Goal: Transaction & Acquisition: Purchase product/service

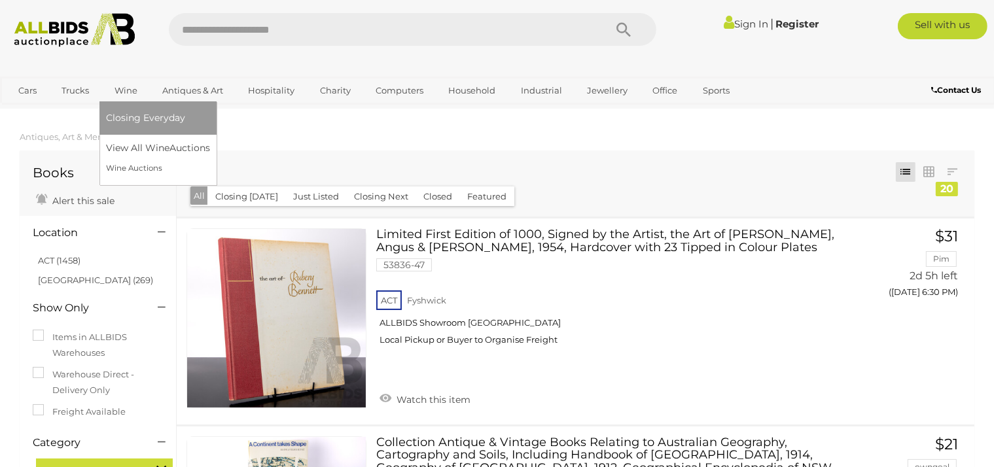
click at [112, 94] on link "Wine" at bounding box center [126, 91] width 40 height 22
click at [118, 172] on link "Wine Auctions" at bounding box center [158, 168] width 104 height 20
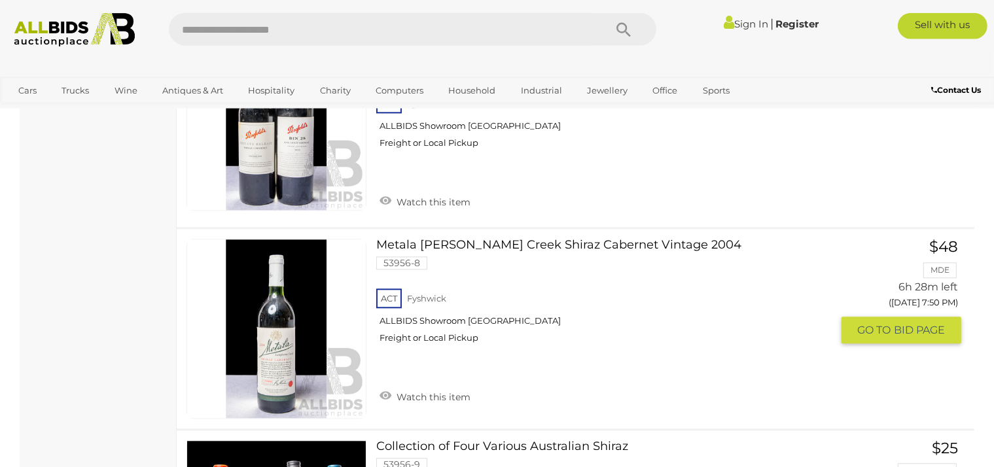
scroll to position [8048, 0]
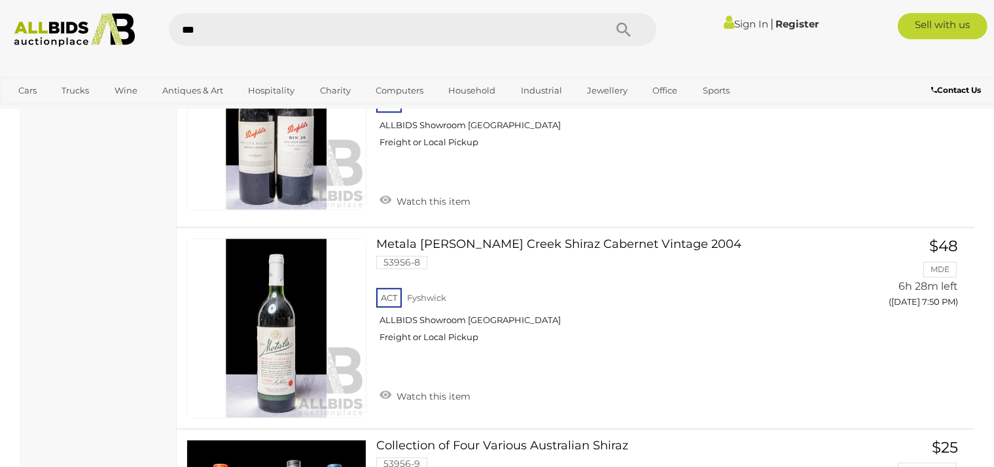
type input "****"
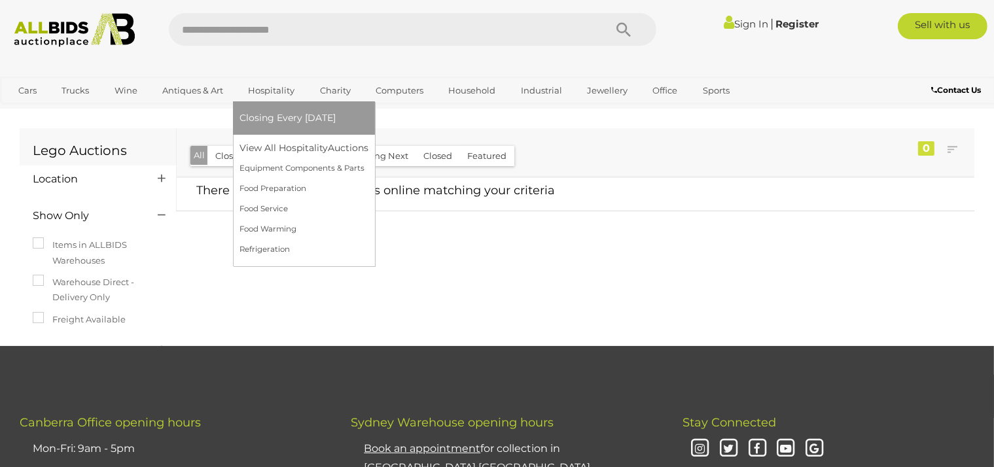
click at [268, 99] on link "Hospitality" at bounding box center [270, 91] width 63 height 22
click at [274, 154] on link "View All Hospitality Auctions" at bounding box center [306, 148] width 135 height 20
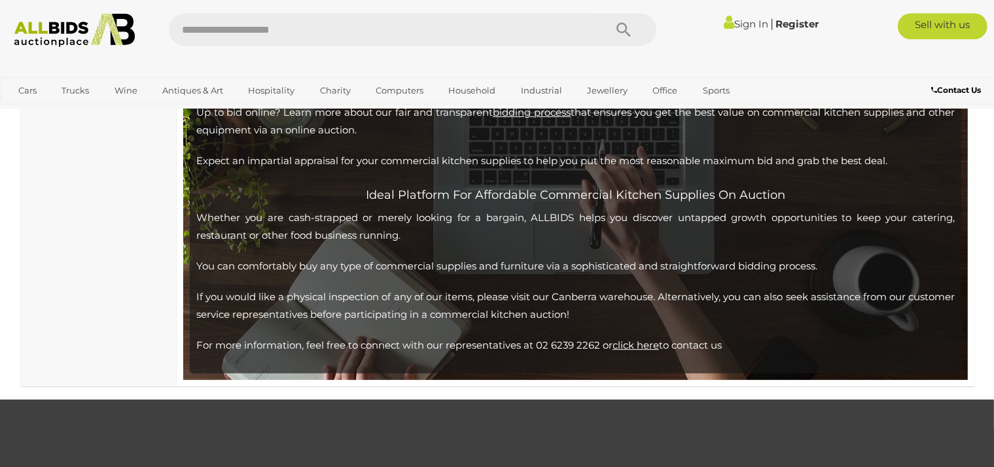
scroll to position [5388, 0]
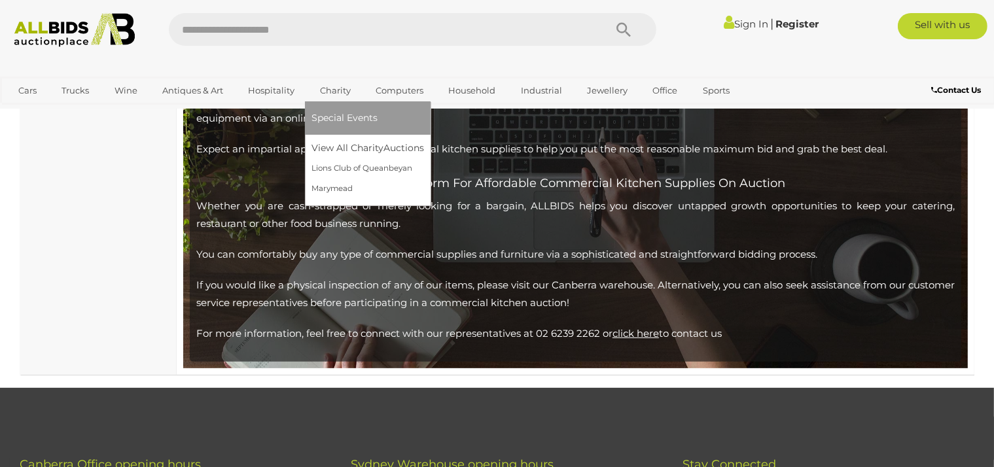
click at [343, 88] on link "Charity" at bounding box center [335, 91] width 48 height 22
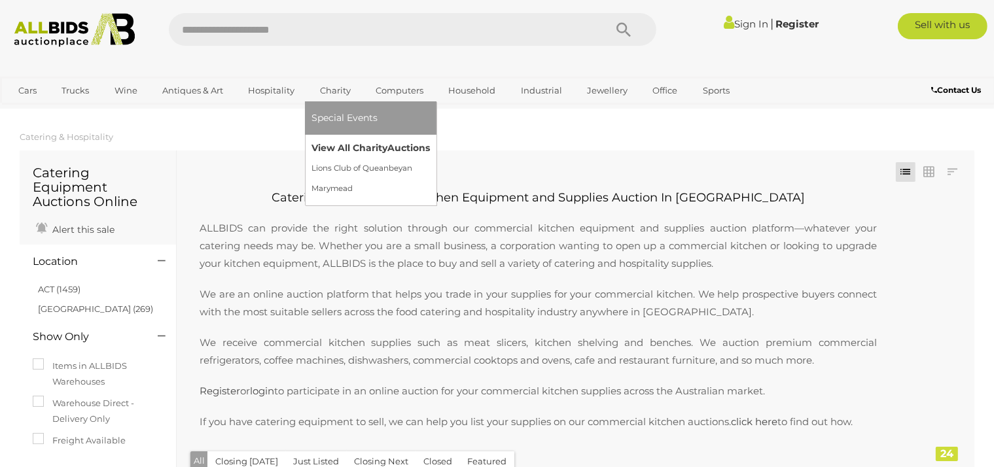
click at [321, 151] on link "View All Charity Auctions" at bounding box center [370, 148] width 118 height 20
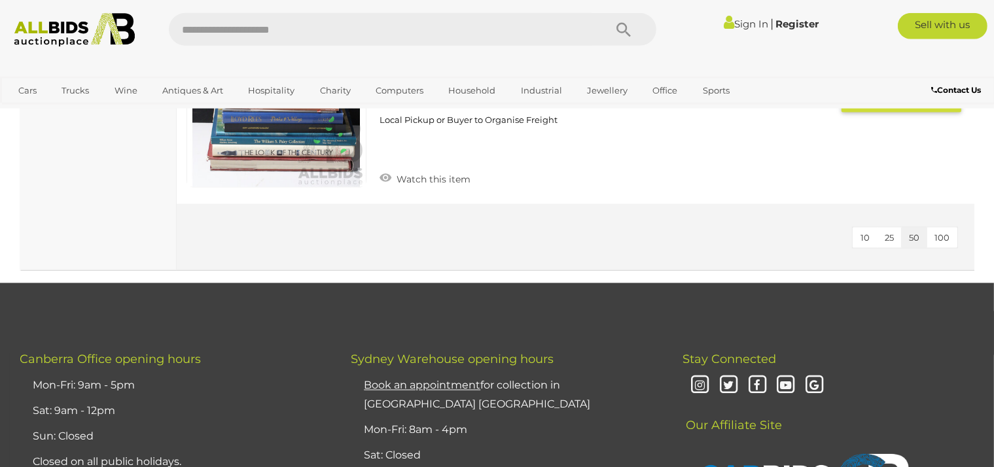
scroll to position [2211, 0]
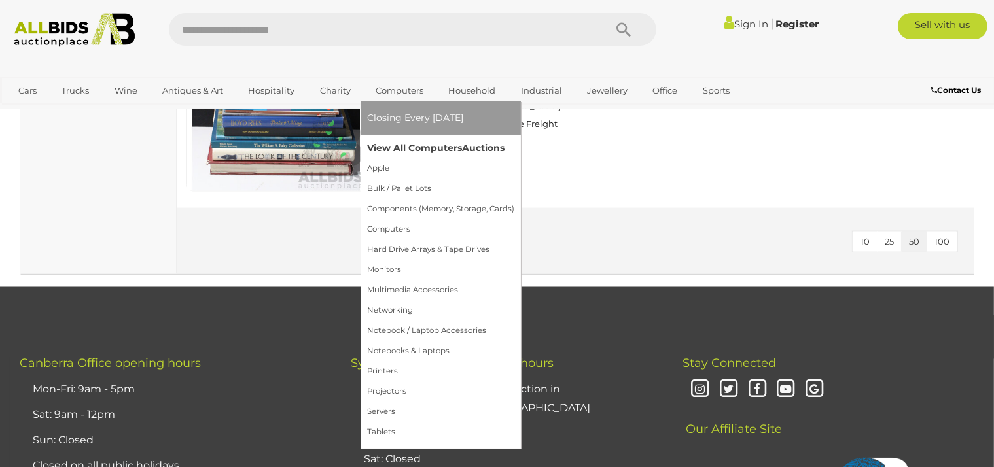
click at [394, 148] on link "View All Computers Auctions" at bounding box center [440, 148] width 147 height 20
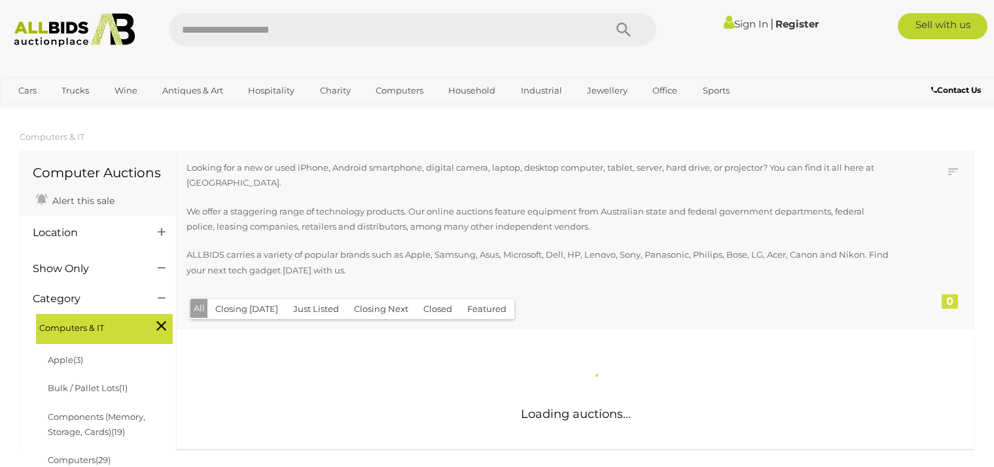
scroll to position [173, 0]
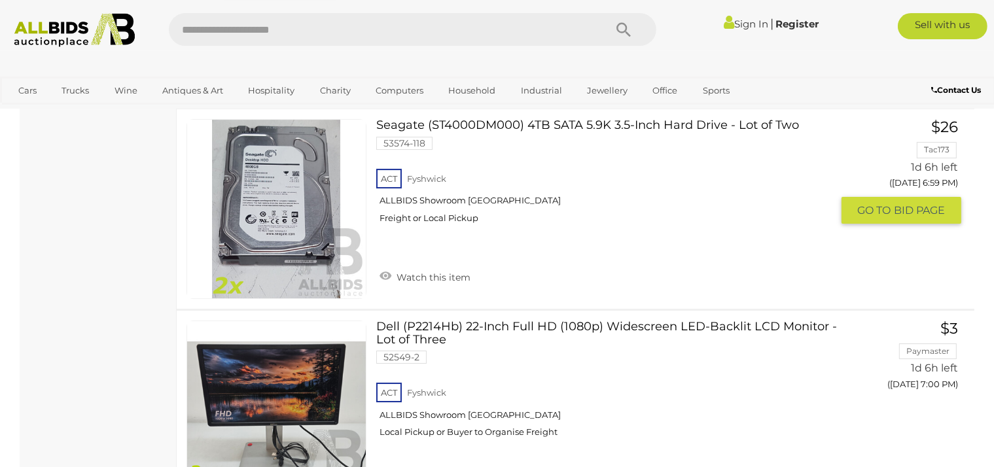
scroll to position [4456, 0]
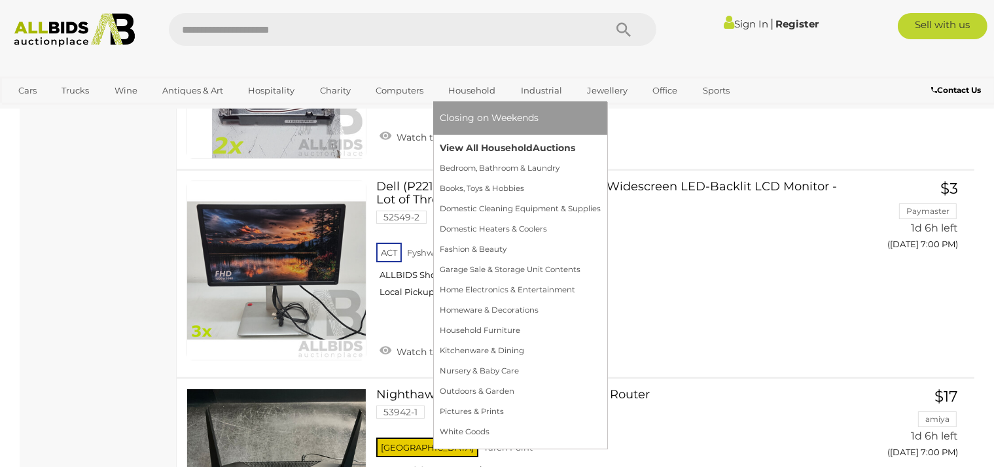
click at [466, 145] on link "View All Household Auctions" at bounding box center [520, 148] width 161 height 20
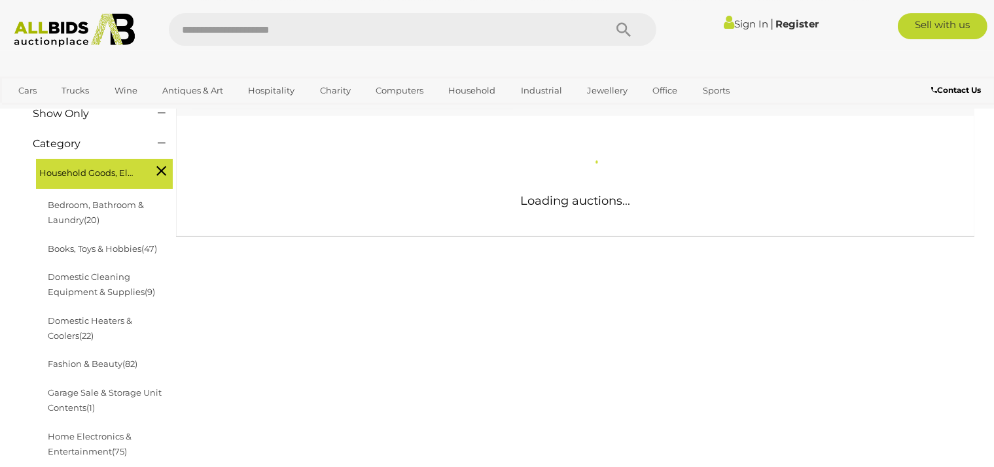
scroll to position [173, 0]
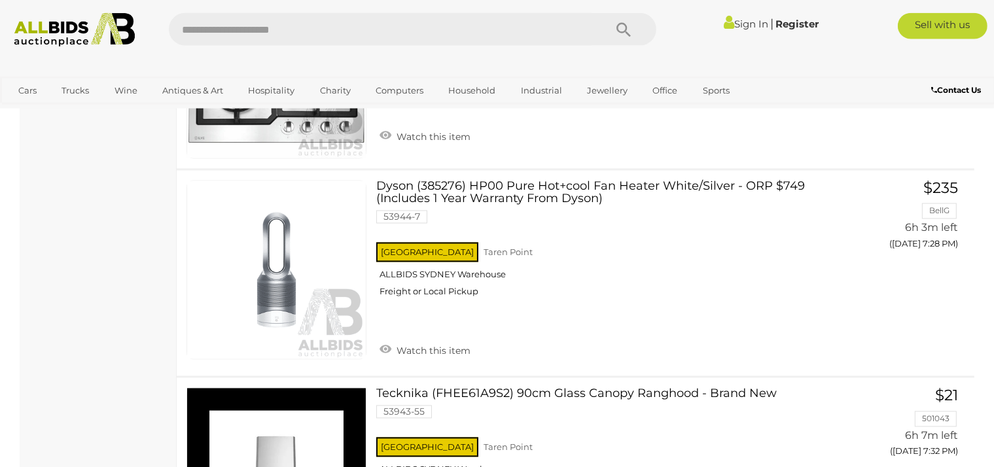
scroll to position [2383, 0]
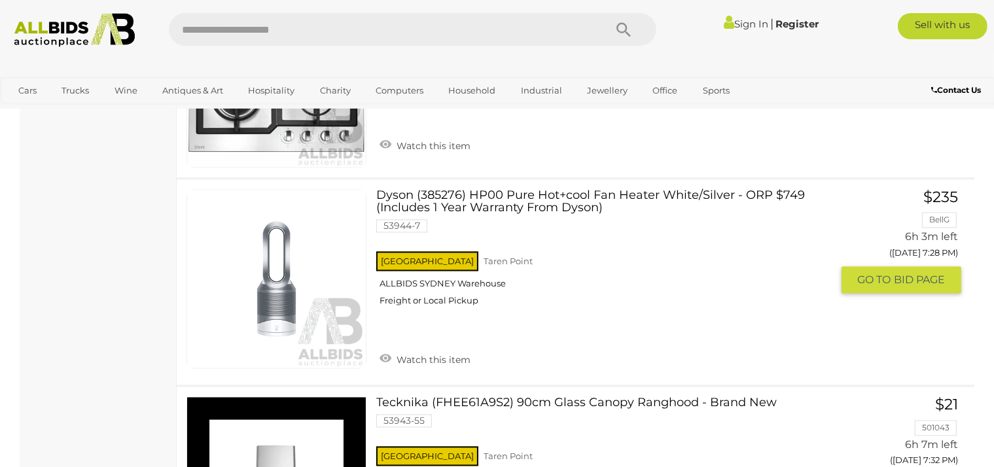
click at [433, 199] on link "Dyson (385276) HP00 Pure Hot+cool Fan Heater White/Silver - ORP $749 (Includes …" at bounding box center [609, 254] width 446 height 128
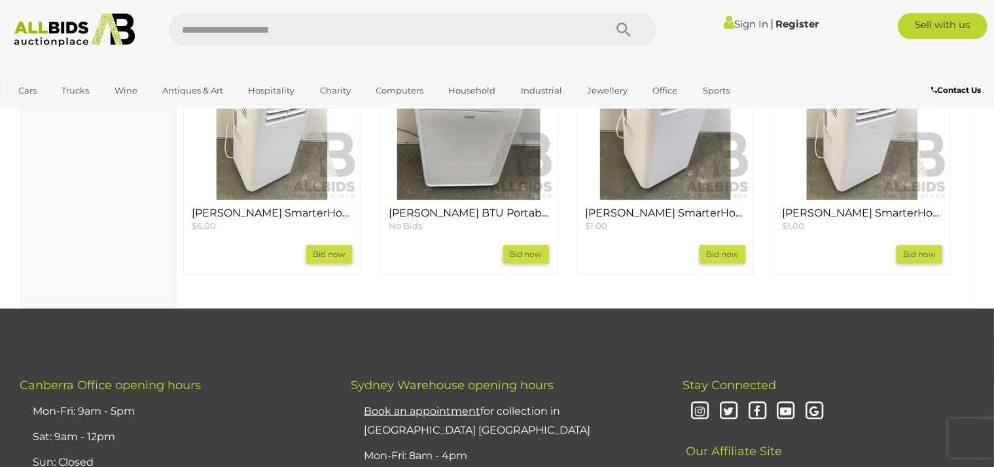
scroll to position [1416, 0]
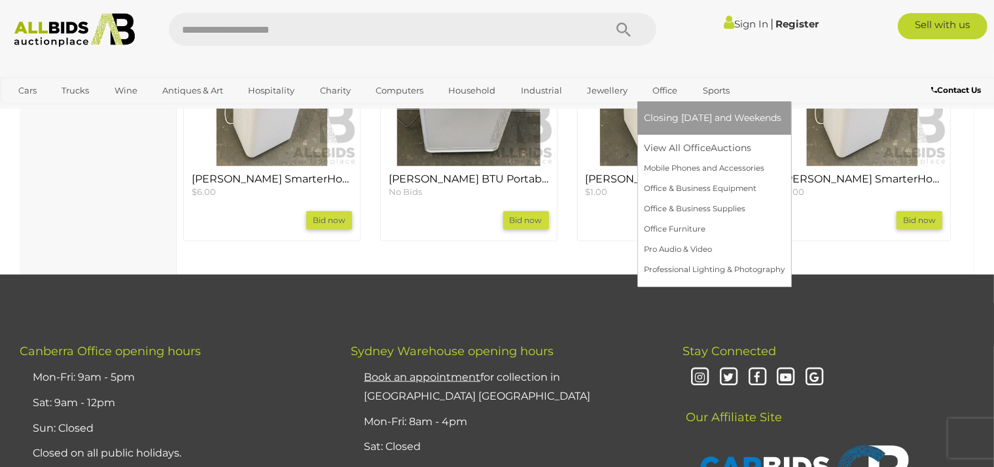
click at [660, 114] on span "Closing [DATE] and Weekends" at bounding box center [712, 118] width 137 height 12
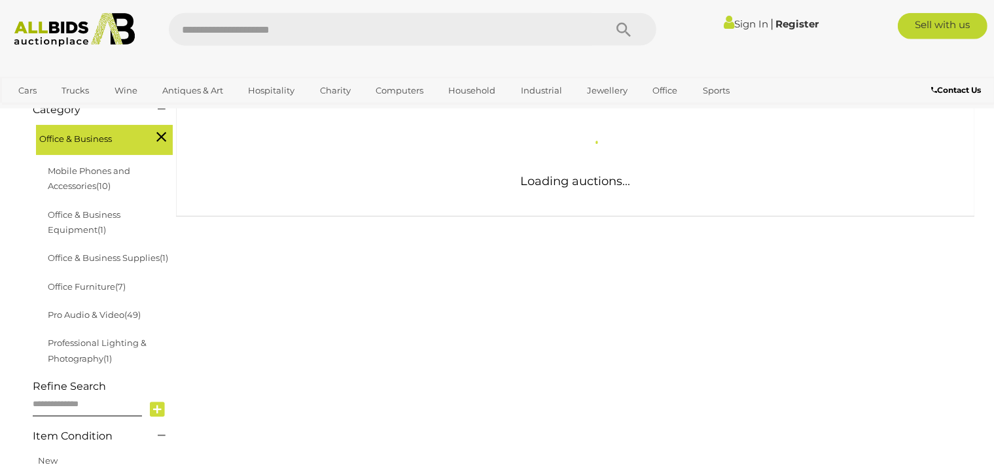
scroll to position [241, 0]
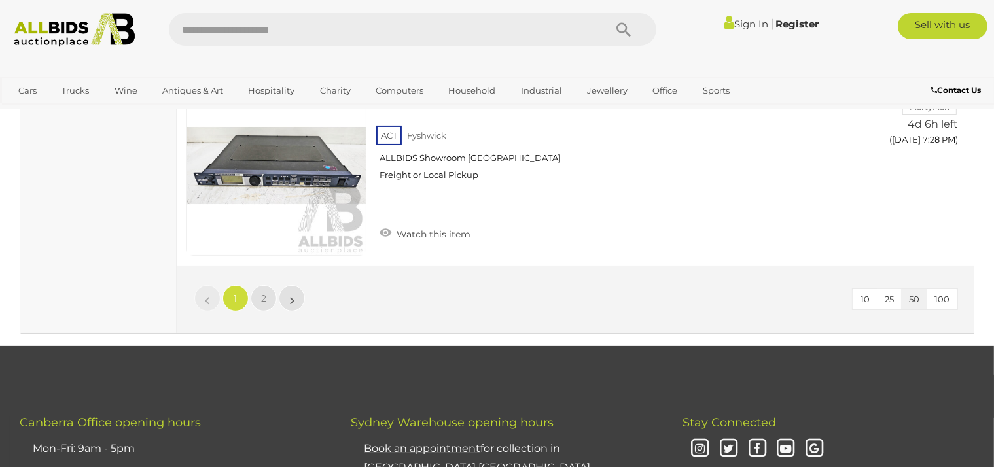
scroll to position [10155, 0]
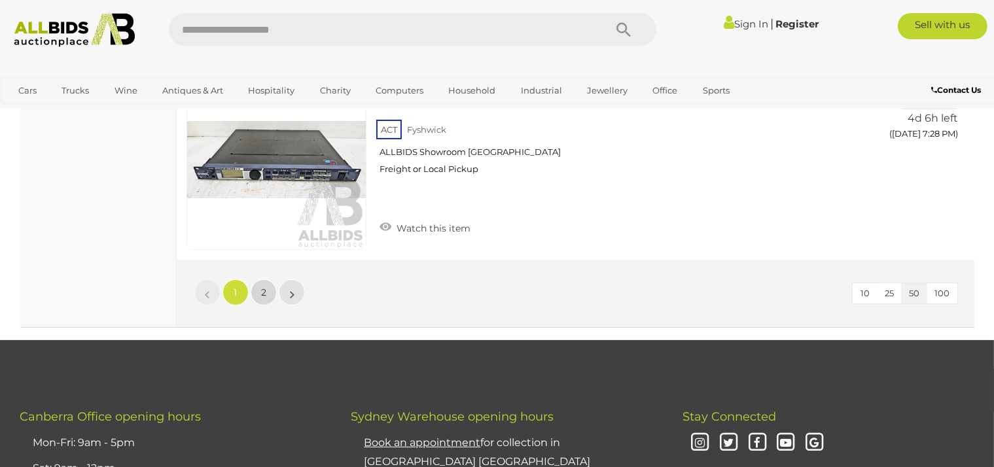
click at [266, 287] on span "2" at bounding box center [263, 293] width 5 height 12
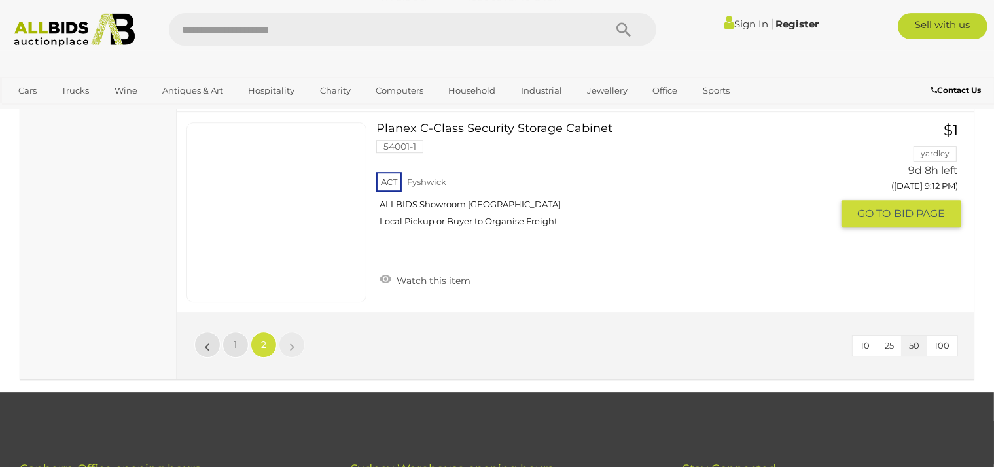
scroll to position [3900, 0]
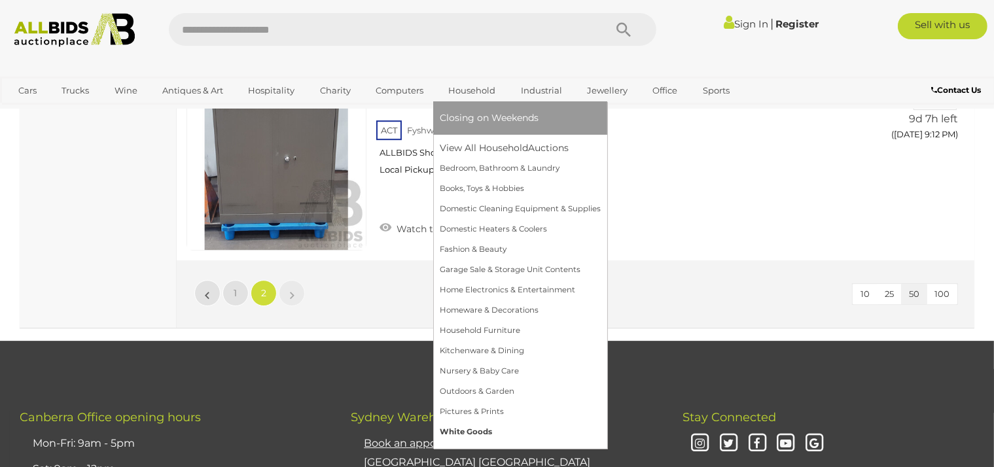
click at [453, 430] on link "White Goods" at bounding box center [520, 432] width 161 height 20
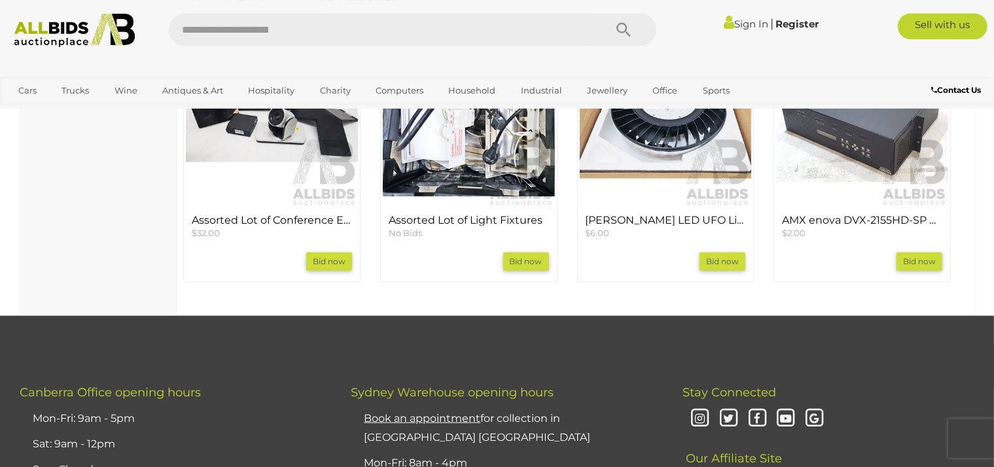
scroll to position [1140, 0]
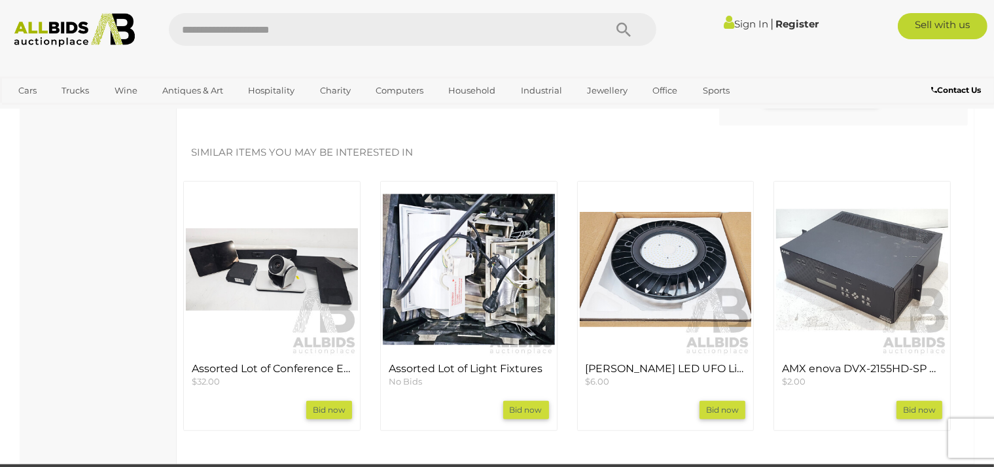
click at [282, 363] on h4 "Assorted Lot of Conference Equipment (Poly / Polycom)" at bounding box center [272, 369] width 160 height 12
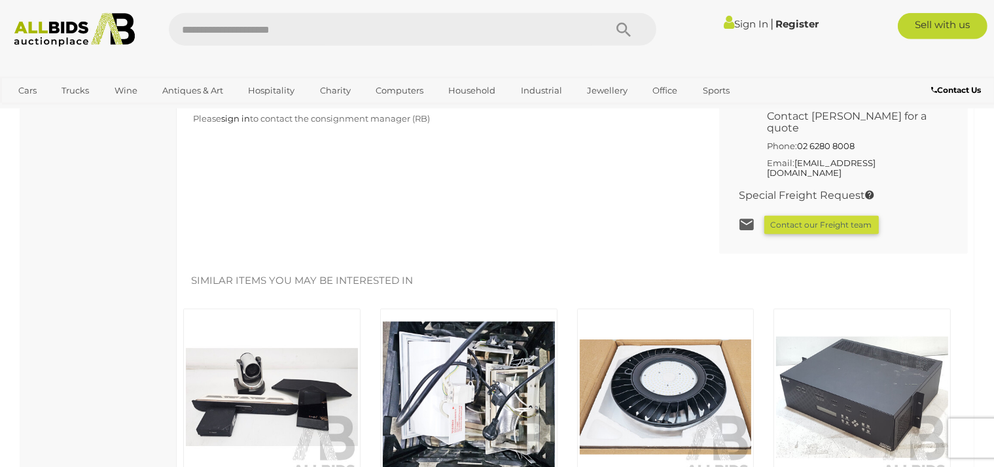
scroll to position [1070, 0]
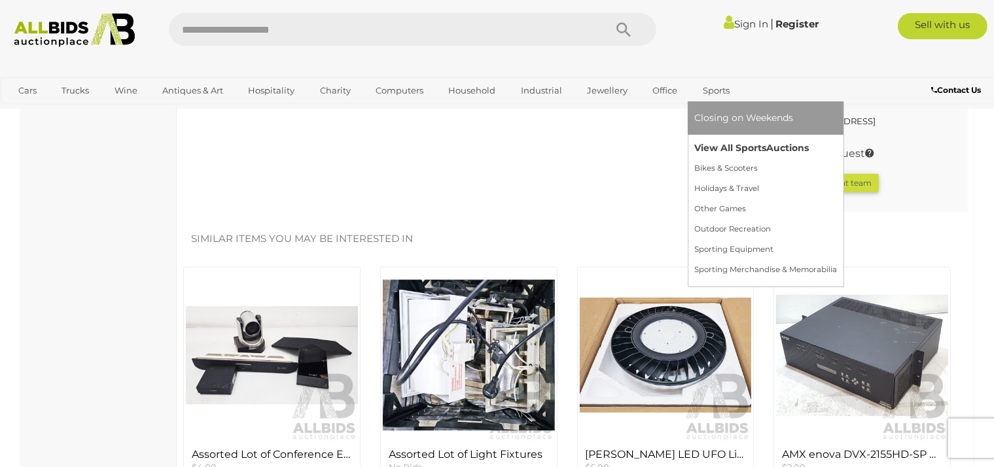
click at [705, 142] on link "View All Sports Auctions" at bounding box center [765, 148] width 143 height 20
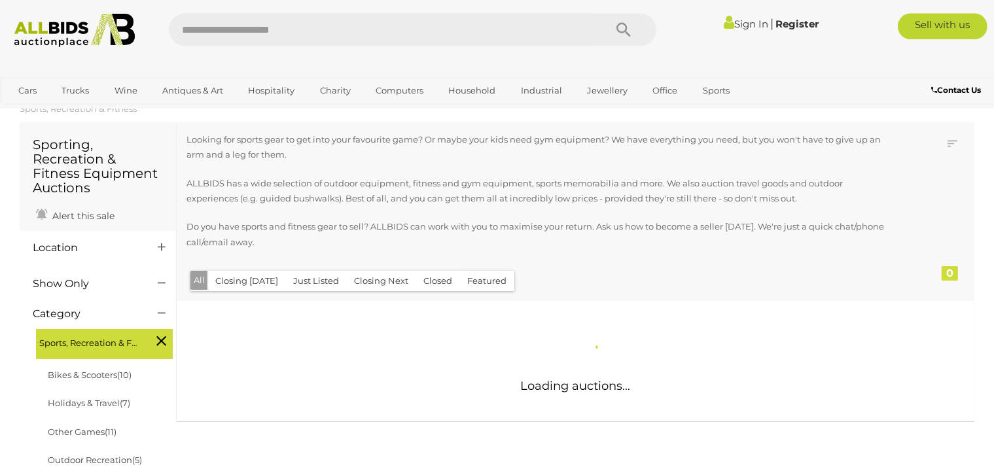
scroll to position [34, 0]
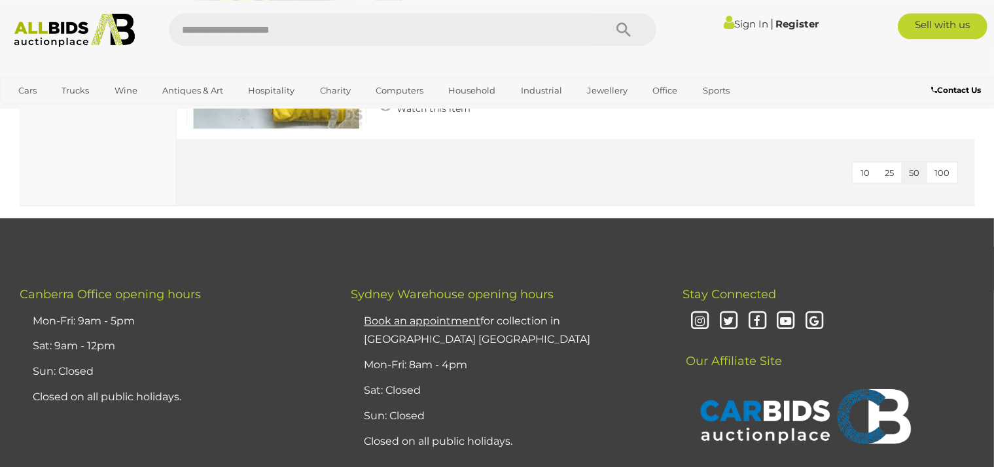
scroll to position [7288, 0]
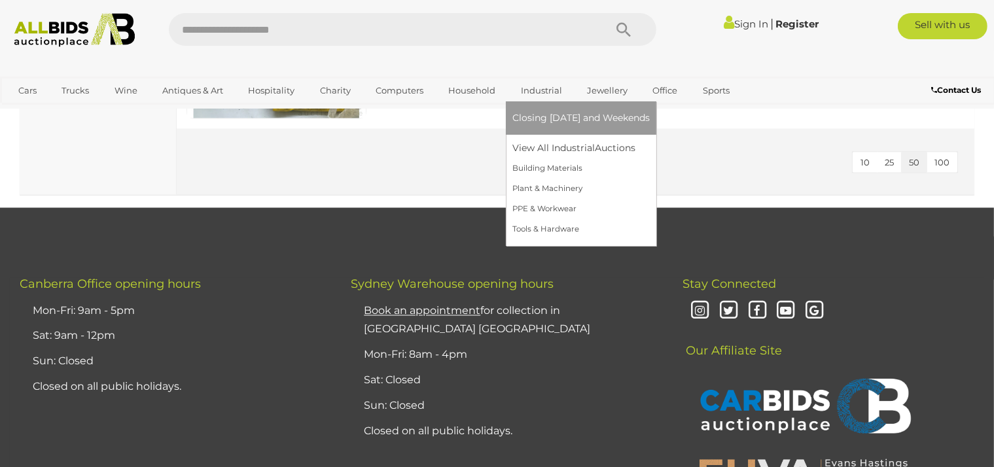
click at [546, 91] on link "Industrial" at bounding box center [541, 91] width 58 height 22
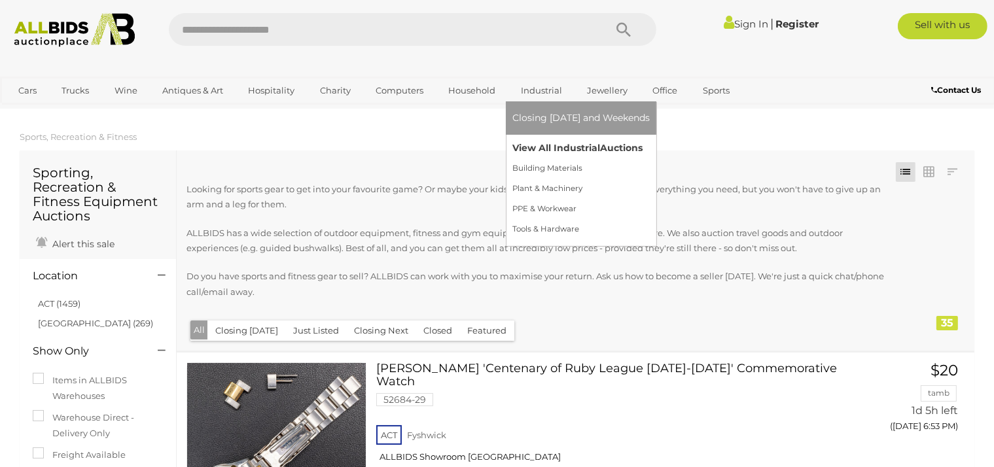
click at [536, 150] on link "View All Industrial Auctions" at bounding box center [580, 148] width 137 height 20
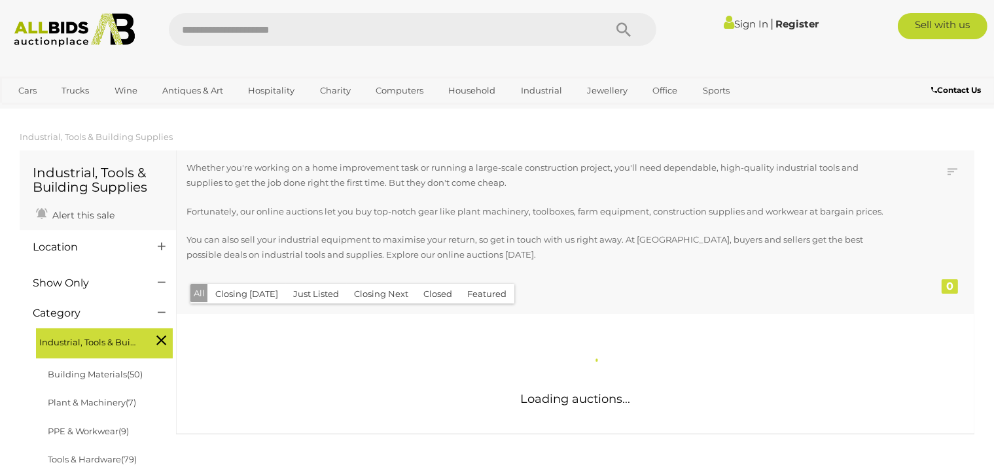
scroll to position [34, 0]
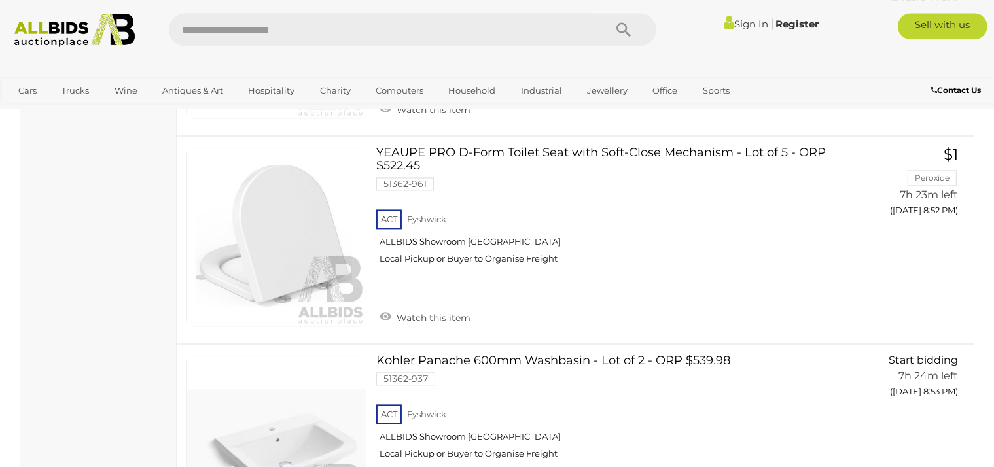
scroll to position [7737, 0]
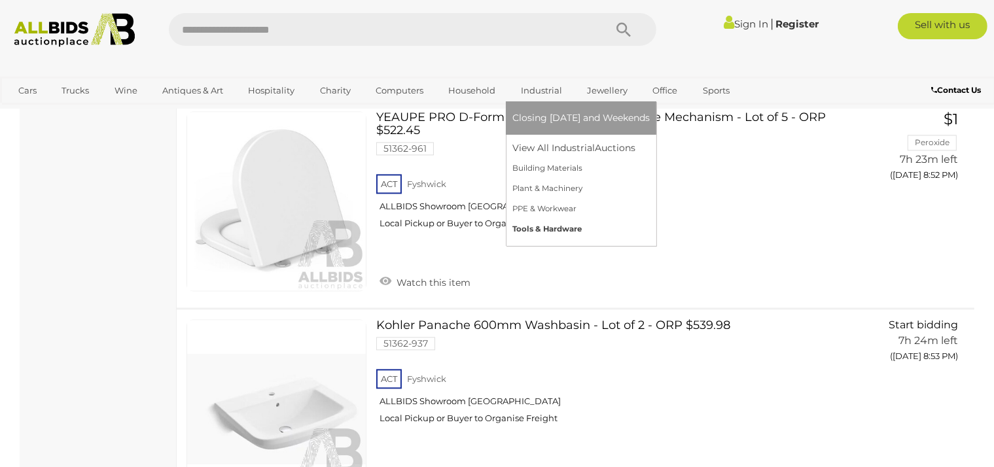
click at [551, 221] on link "Tools & Hardware" at bounding box center [580, 229] width 137 height 20
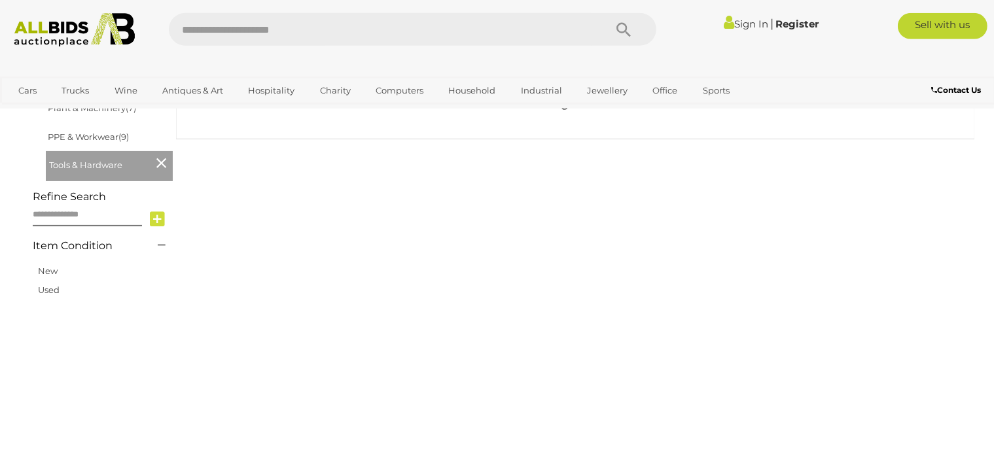
scroll to position [276, 0]
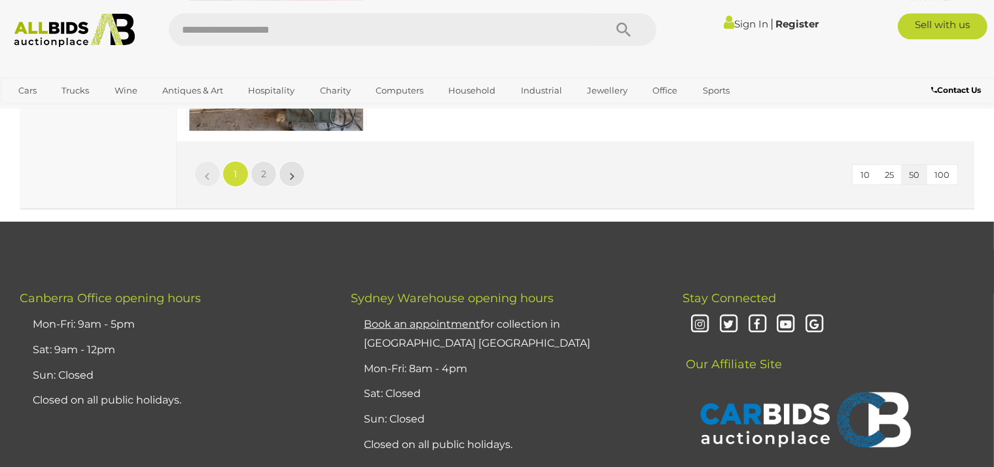
scroll to position [10263, 0]
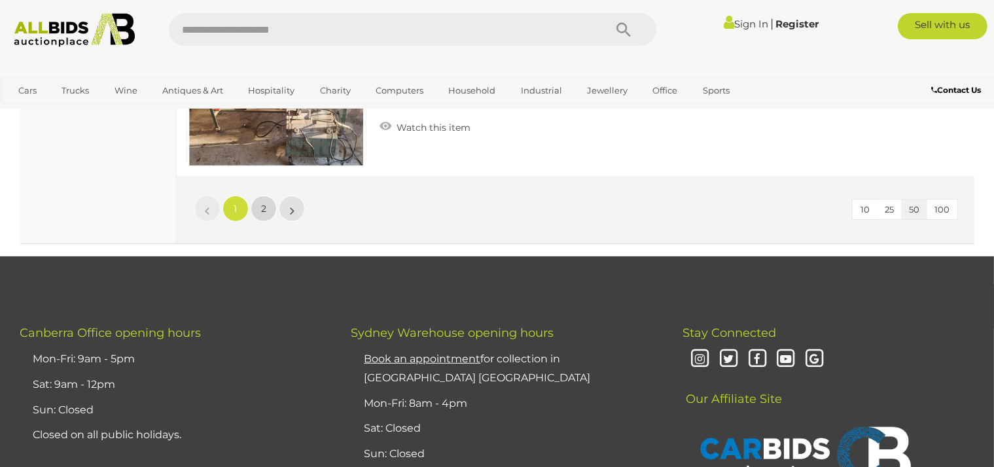
click at [253, 196] on link "2" at bounding box center [264, 209] width 26 height 26
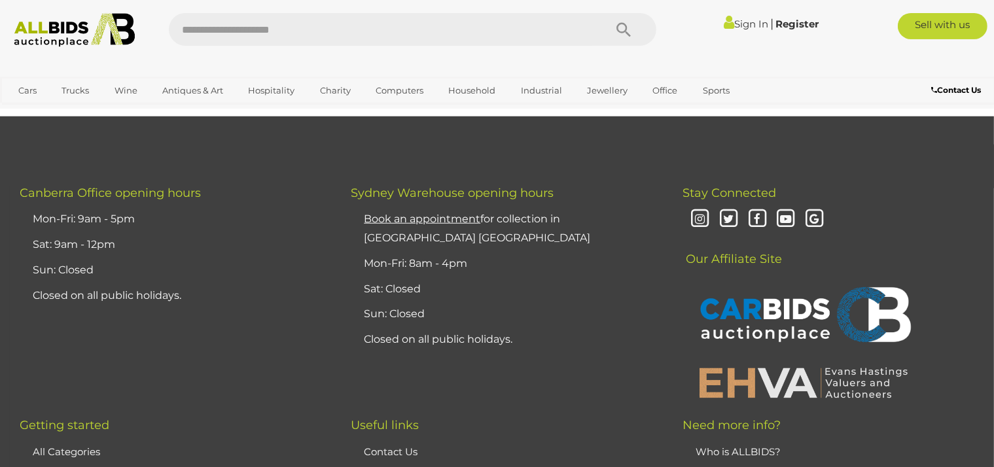
scroll to position [6303, 0]
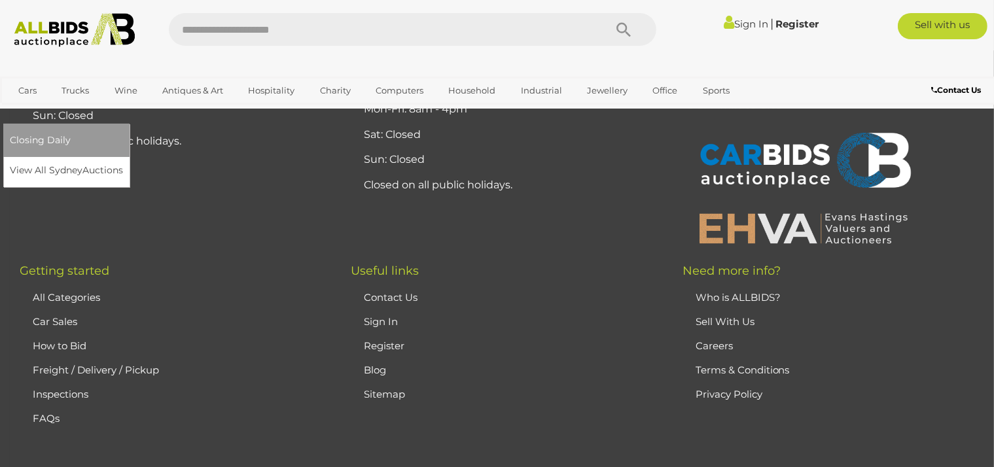
click at [120, 101] on link "[GEOGRAPHIC_DATA]" at bounding box center [65, 112] width 110 height 22
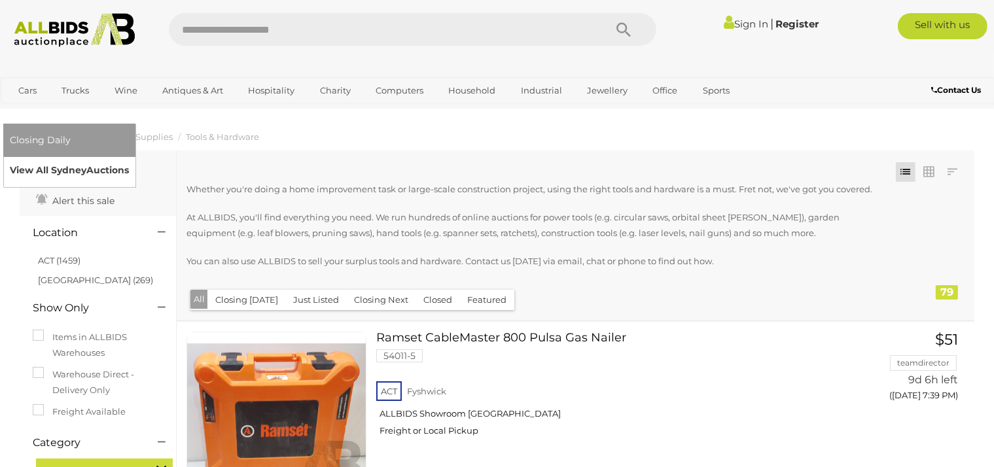
click at [129, 160] on link "View All Sydney Auctions" at bounding box center [69, 170] width 119 height 20
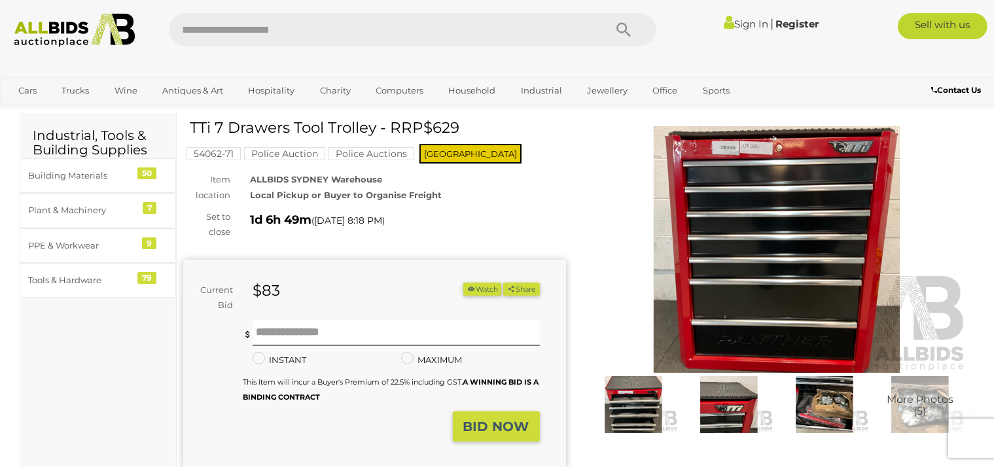
scroll to position [69, 0]
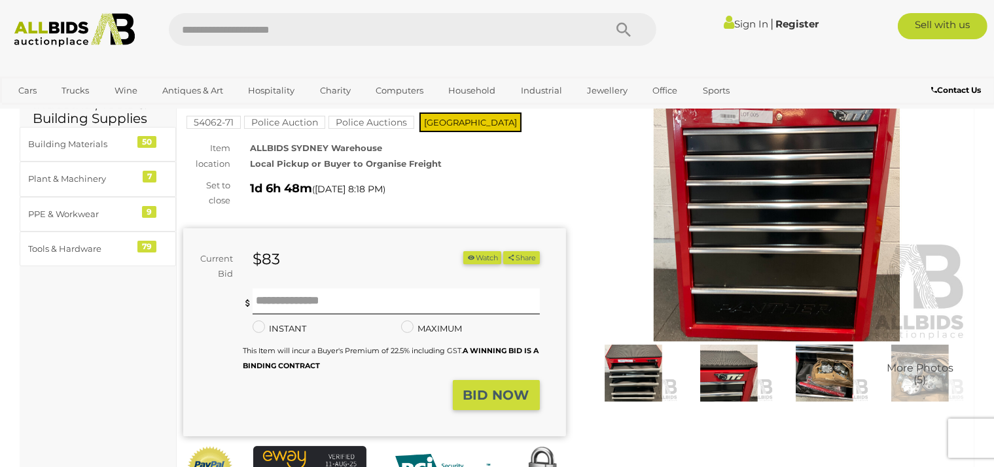
click at [799, 205] on img at bounding box center [777, 218] width 383 height 247
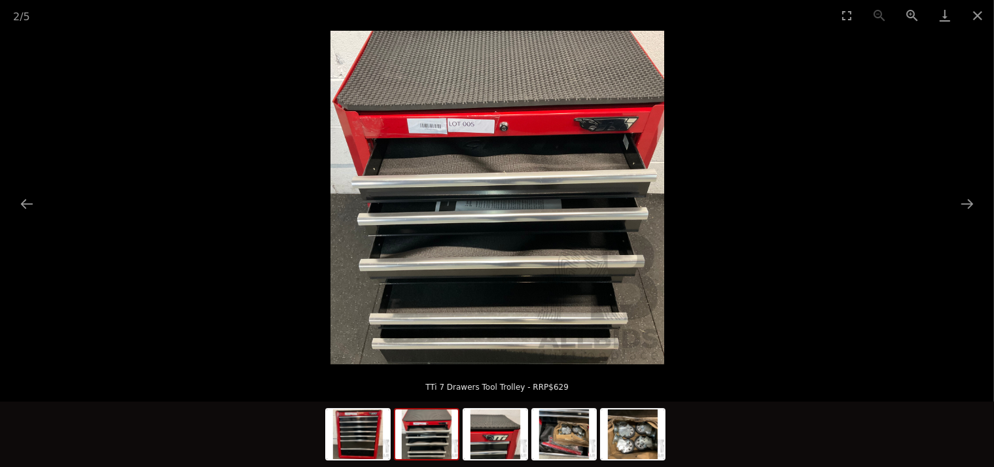
click at [799, 205] on picture at bounding box center [497, 198] width 994 height 334
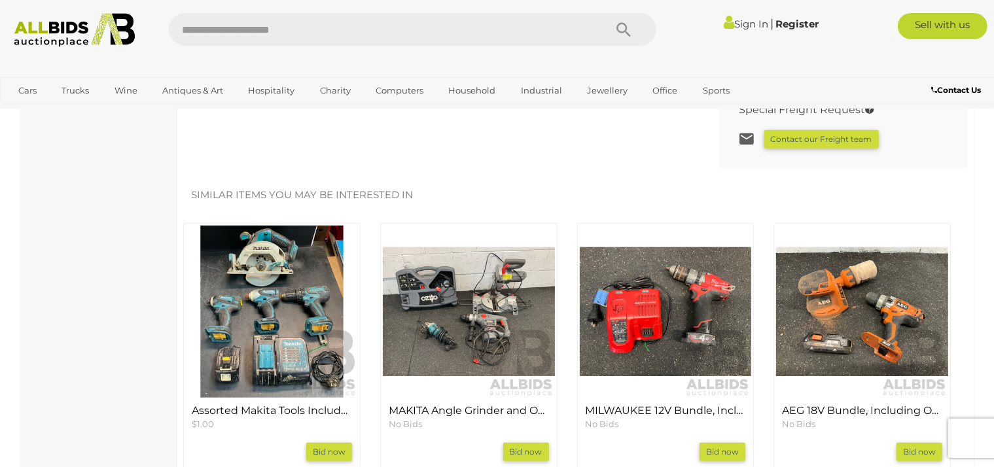
scroll to position [1140, 0]
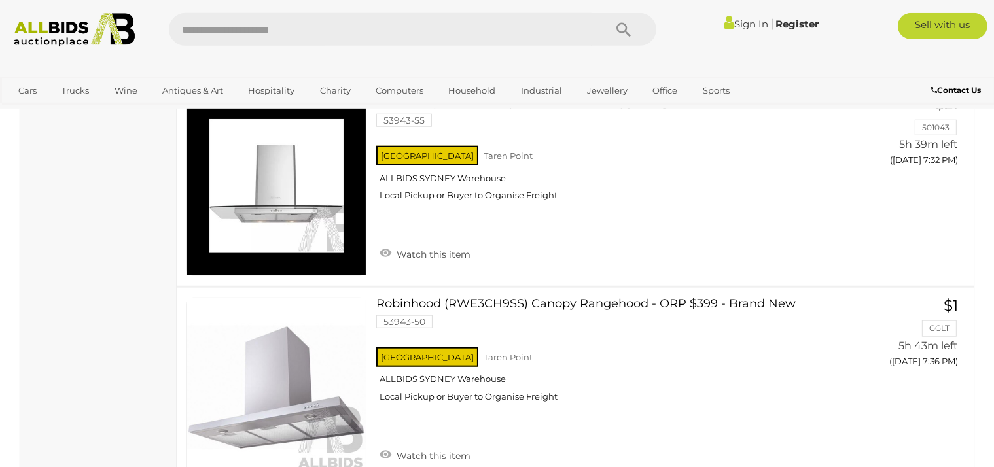
scroll to position [1243, 0]
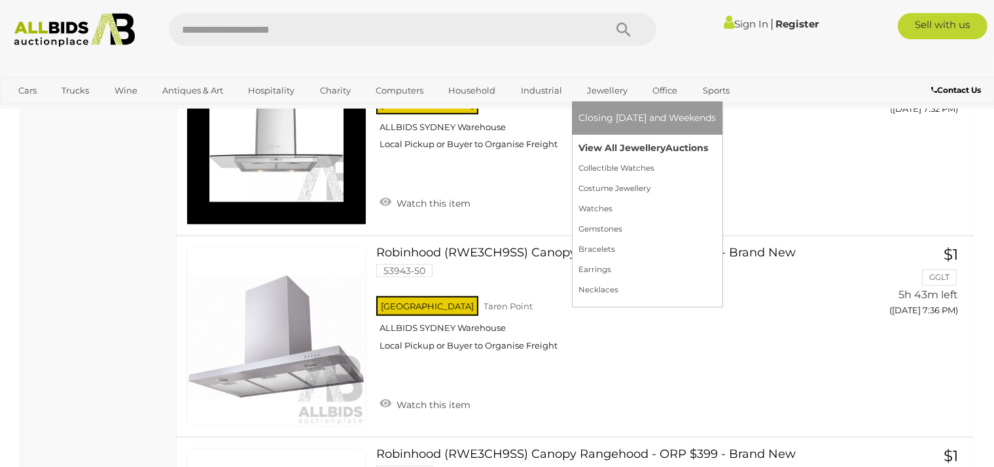
click at [579, 148] on link "View All Jewellery Auctions" at bounding box center [646, 148] width 137 height 20
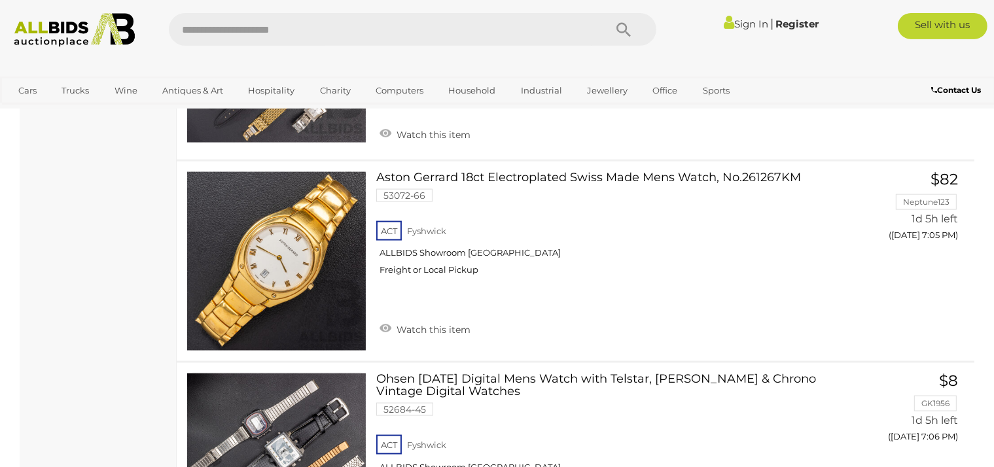
scroll to position [6839, 0]
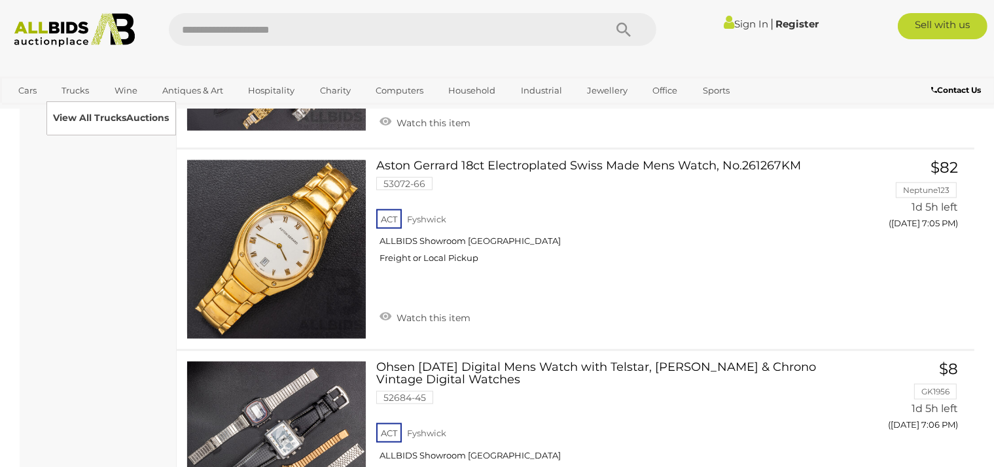
click at [76, 109] on link "View All Trucks Auctions" at bounding box center [111, 118] width 116 height 20
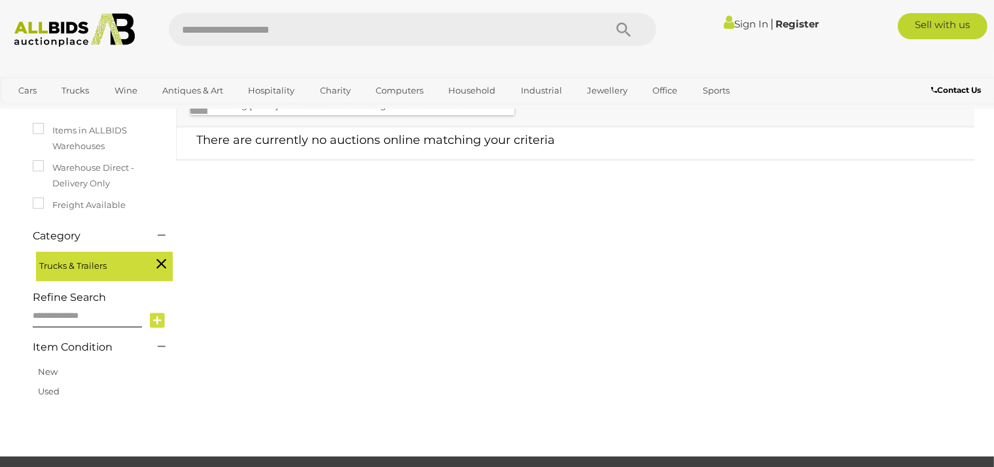
scroll to position [103, 0]
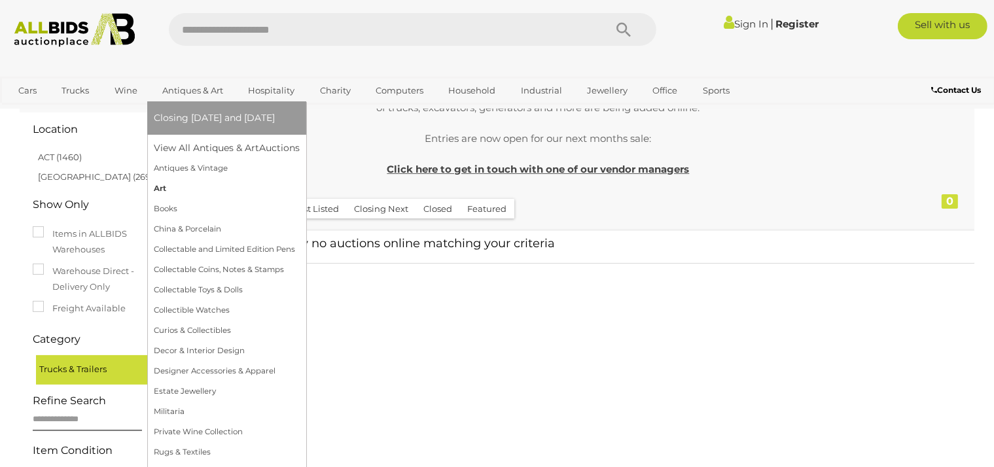
click at [157, 184] on link "Art" at bounding box center [227, 189] width 146 height 20
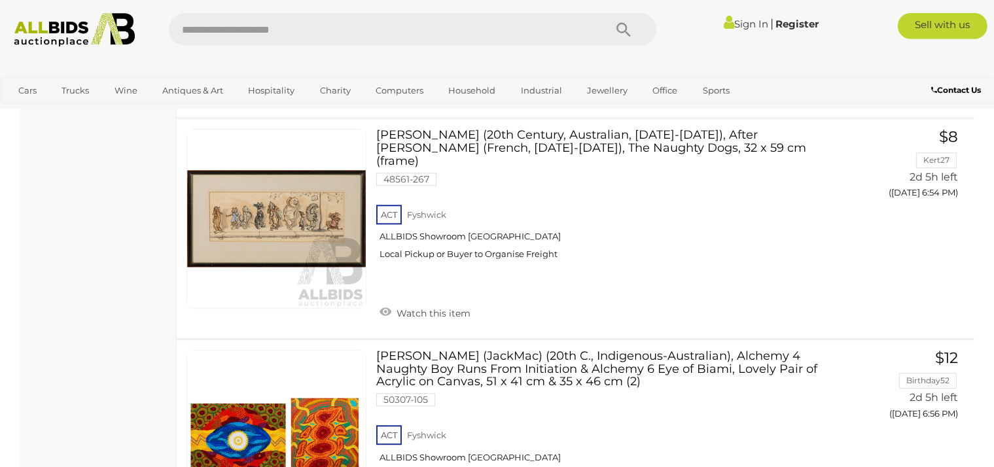
scroll to position [3454, 0]
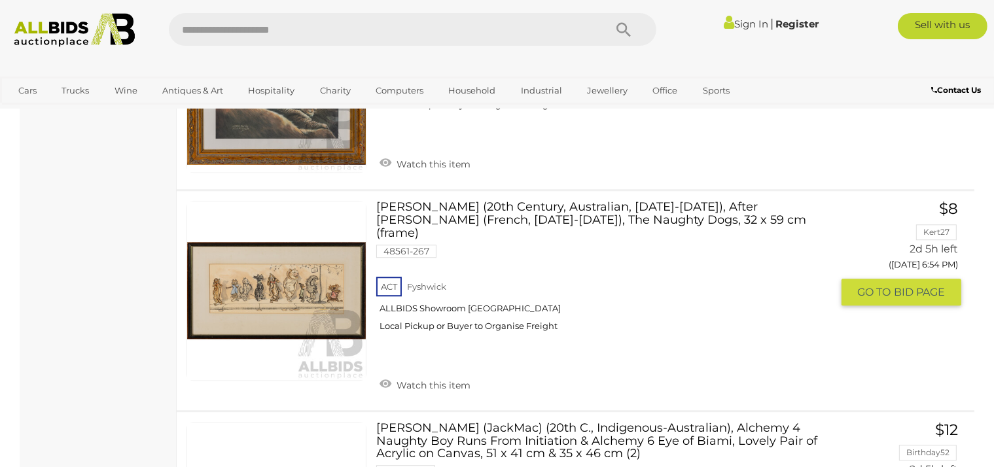
click at [248, 273] on link at bounding box center [276, 291] width 180 height 180
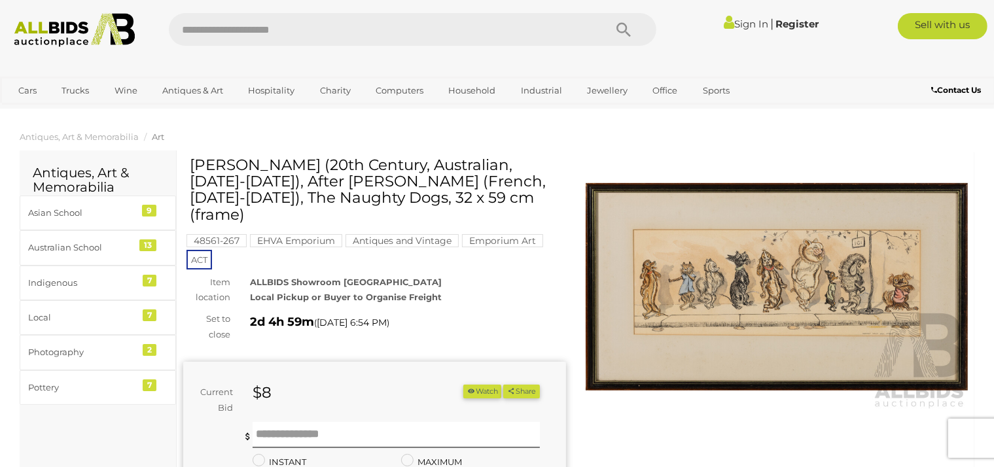
click at [809, 334] on img at bounding box center [777, 287] width 383 height 247
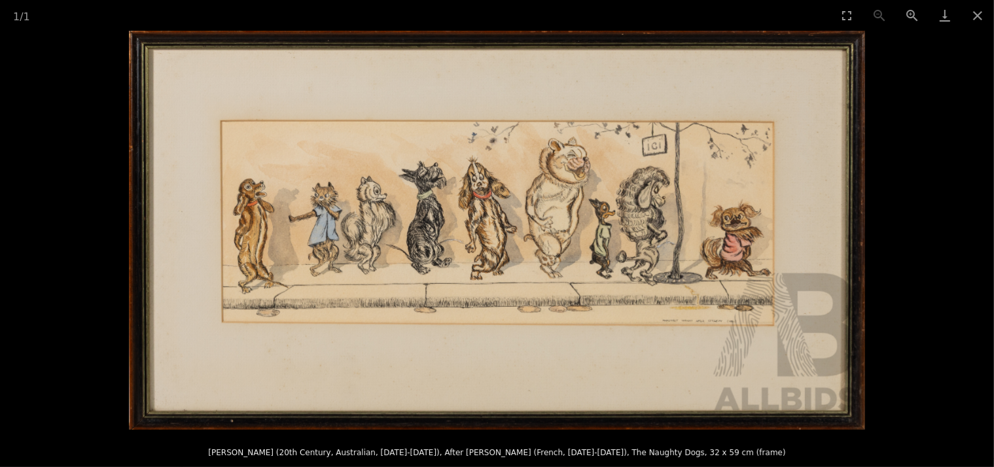
click at [849, 166] on img at bounding box center [497, 230] width 736 height 399
click at [904, 201] on picture at bounding box center [497, 230] width 994 height 399
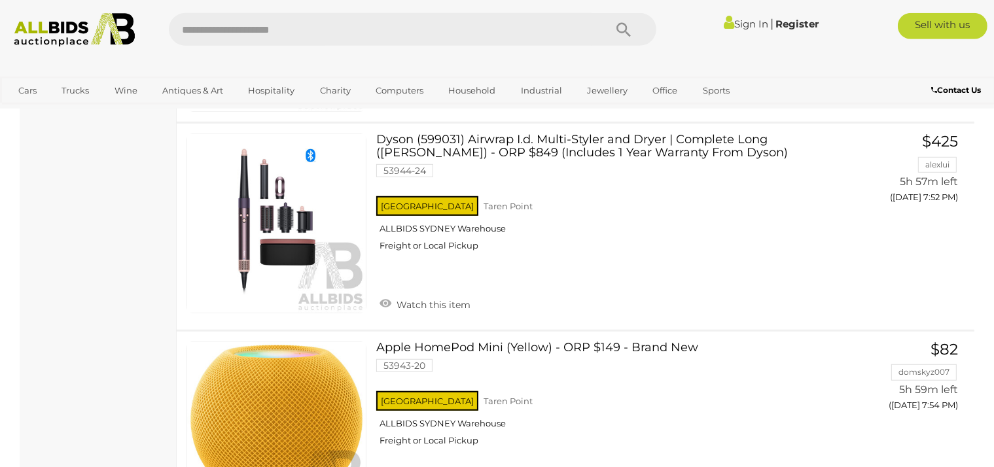
scroll to position [5837, 0]
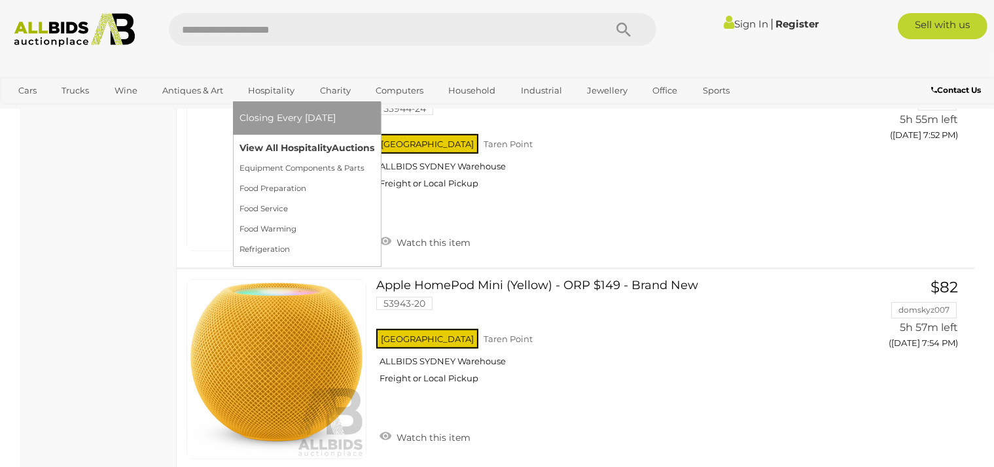
click at [254, 148] on link "View All Hospitality Auctions" at bounding box center [306, 148] width 135 height 20
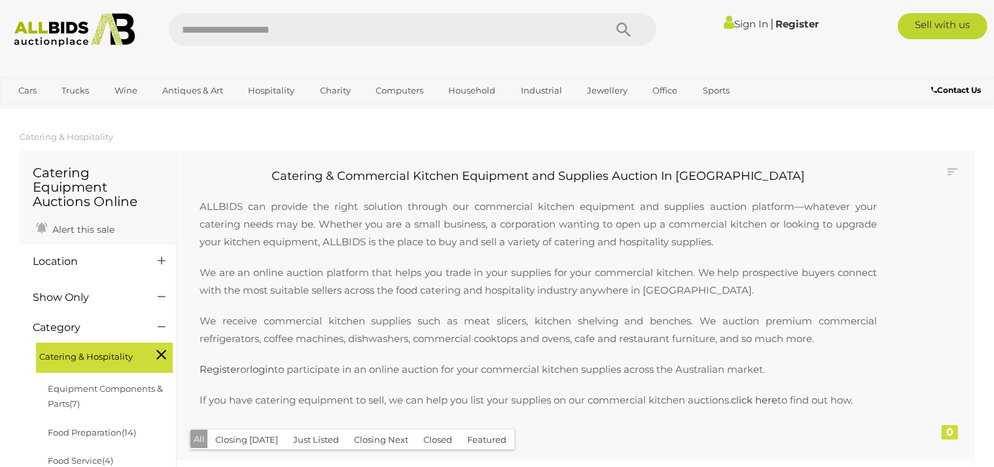
click at [254, 148] on ol "Catering & Hospitality" at bounding box center [497, 137] width 994 height 22
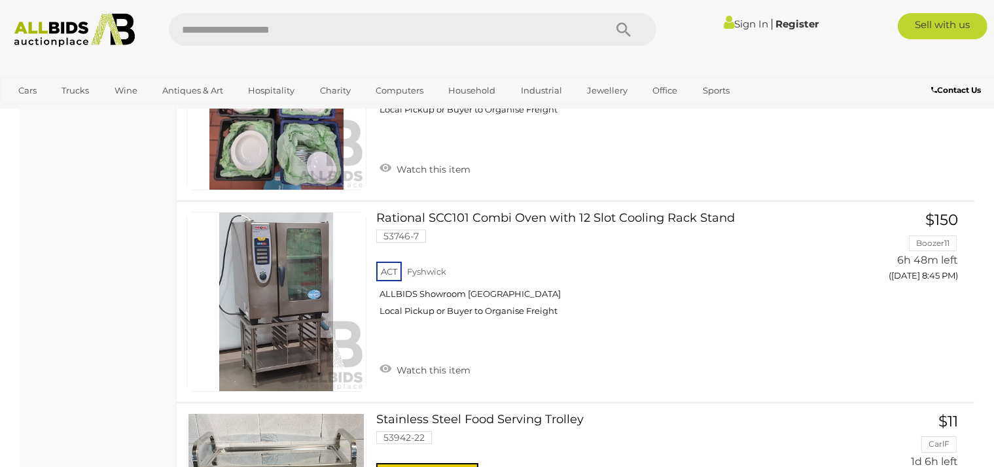
scroll to position [4524, 0]
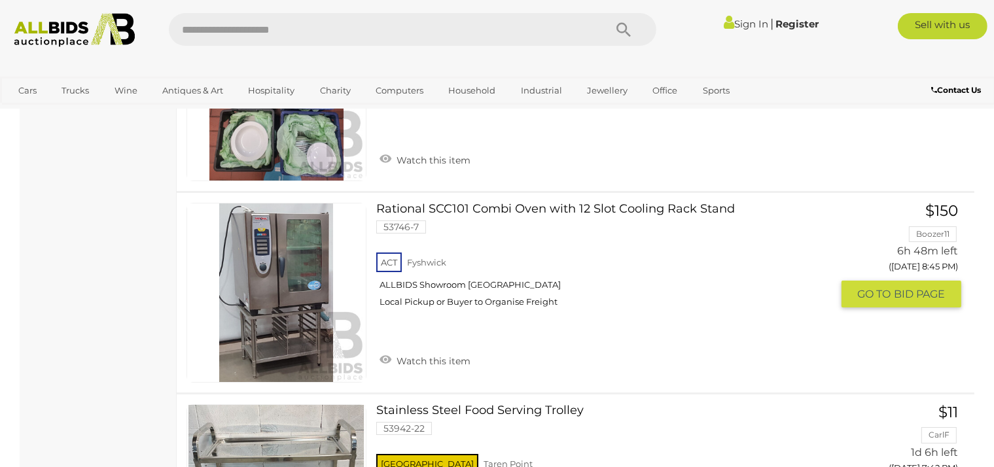
click at [582, 209] on link "Rational SCC101 Combi Oven with 12 Slot Cooling Rack Stand 53746-7 ACT [GEOGRAP…" at bounding box center [609, 260] width 446 height 114
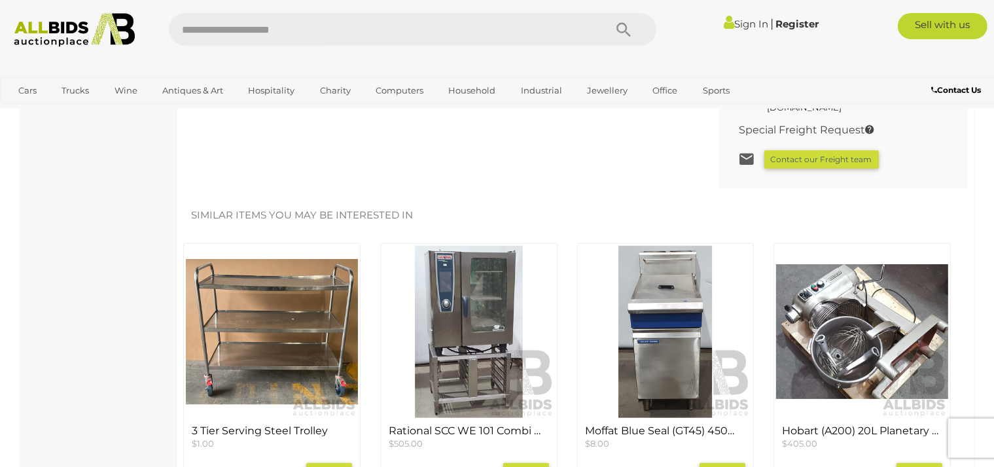
scroll to position [1105, 0]
